Goal: Navigation & Orientation: Find specific page/section

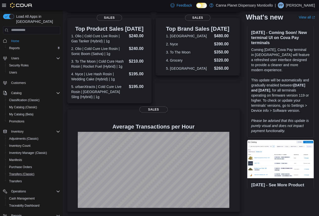
scroll to position [58, 0]
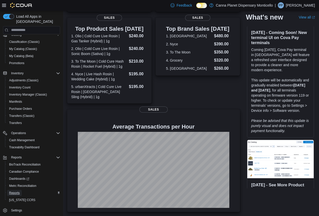
click at [17, 190] on span "Reports" at bounding box center [14, 192] width 11 height 4
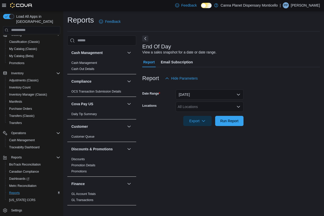
click at [313, 6] on p "[PERSON_NAME]" at bounding box center [305, 5] width 29 height 6
click at [289, 49] on span "Sign Out" at bounding box center [287, 49] width 14 height 5
